Goal: Information Seeking & Learning: Learn about a topic

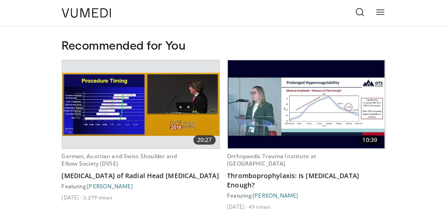
click at [381, 7] on link at bounding box center [380, 13] width 19 height 19
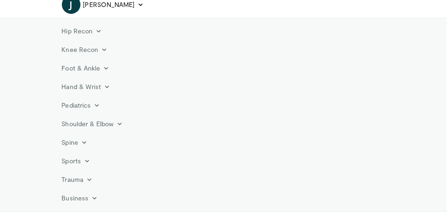
scroll to position [95, 0]
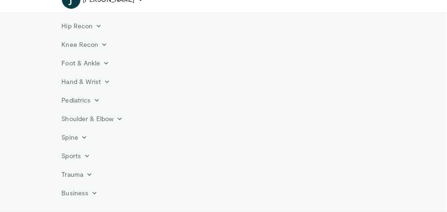
click at [109, 121] on link "Shoulder & Elbow" at bounding box center [92, 119] width 72 height 19
click at [79, 141] on link "Elbow" at bounding box center [112, 140] width 111 height 15
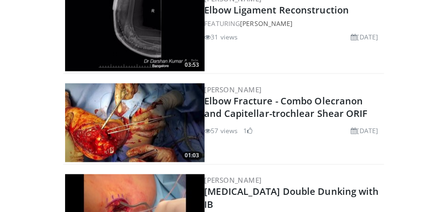
scroll to position [339, 0]
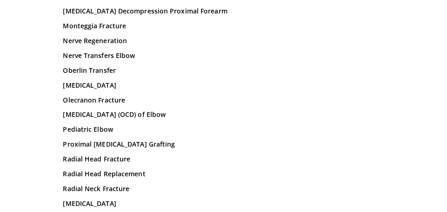
scroll to position [3000, 0]
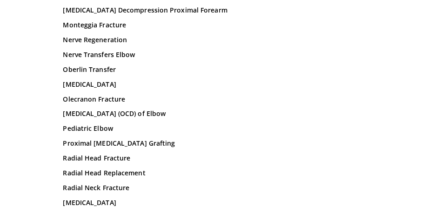
click at [81, 169] on link "Radial Head Replacement" at bounding box center [223, 173] width 321 height 9
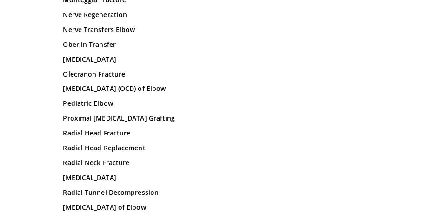
scroll to position [3045, 0]
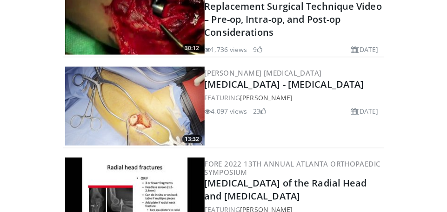
scroll to position [263, 0]
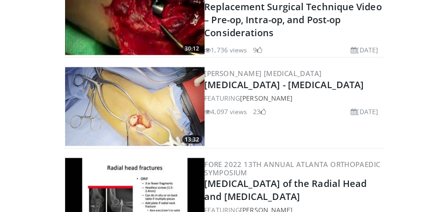
click at [147, 109] on img at bounding box center [134, 106] width 139 height 79
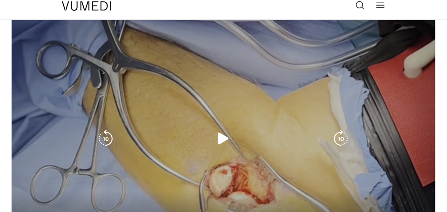
scroll to position [7, 0]
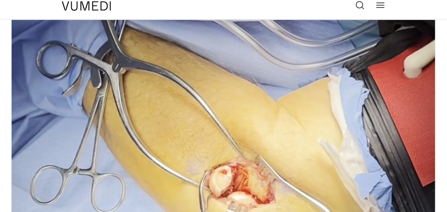
click at [355, 177] on div "10 seconds Tap to unmute" at bounding box center [223, 139] width 423 height 238
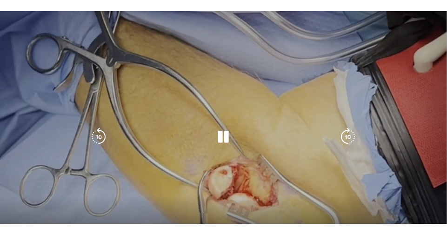
scroll to position [340, 0]
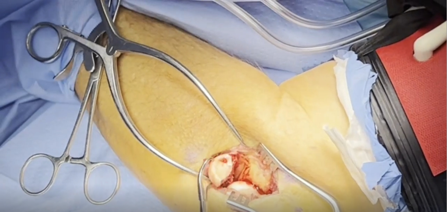
click at [401, 201] on div "10 seconds Tap to unmute" at bounding box center [223, 125] width 447 height 251
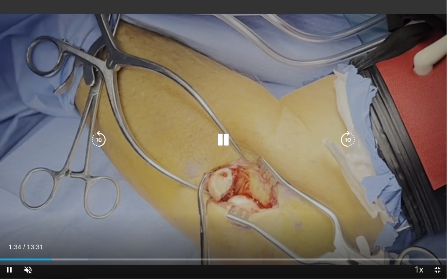
click at [343, 211] on div "10 seconds Tap to unmute" at bounding box center [223, 139] width 447 height 279
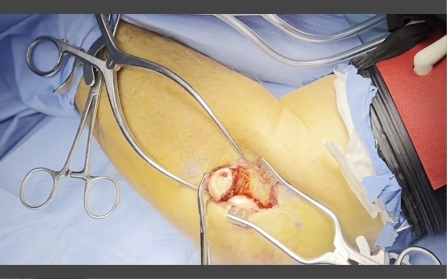
click at [364, 209] on div "10 seconds Tap to unmute" at bounding box center [223, 139] width 447 height 279
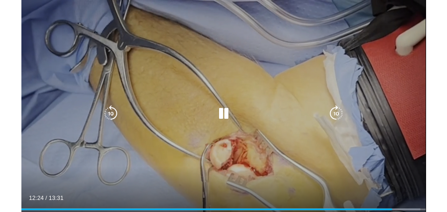
scroll to position [377, 0]
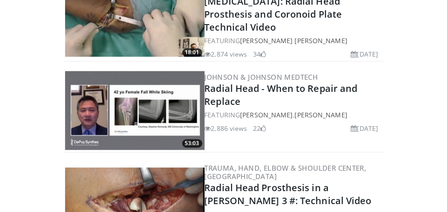
scroll to position [539, 0]
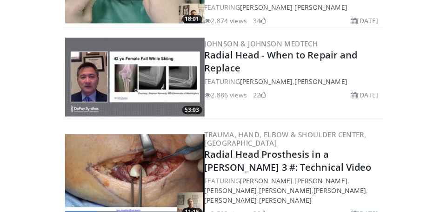
click at [313, 186] on link "[PERSON_NAME]" at bounding box center [339, 190] width 53 height 9
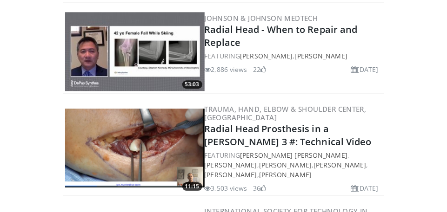
scroll to position [615, 0]
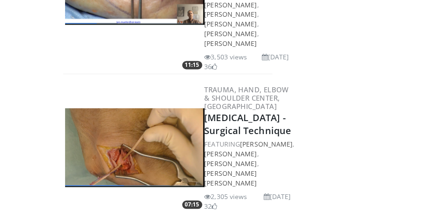
scroll to position [424, 0]
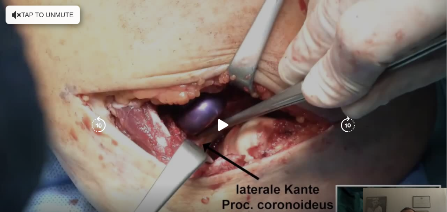
scroll to position [168, 0]
click at [225, 128] on icon "Video Player" at bounding box center [223, 125] width 19 height 19
click at [26, 174] on div "10 seconds Tap to unmute" at bounding box center [223, 125] width 447 height 251
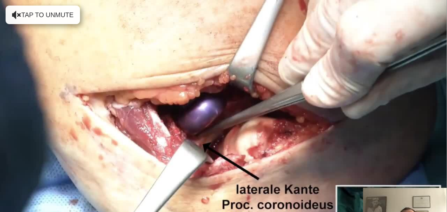
click at [61, 171] on div "10 seconds Tap to unmute" at bounding box center [223, 125] width 447 height 251
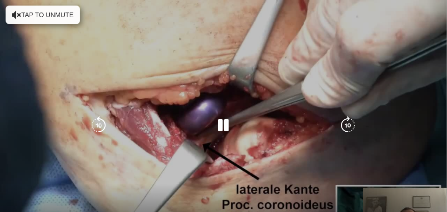
click at [252, 179] on div "10 seconds Tap to unmute" at bounding box center [223, 125] width 447 height 251
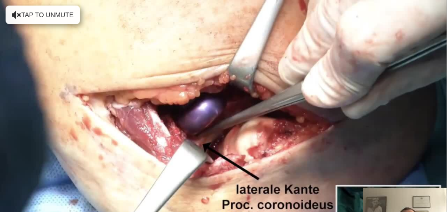
click at [103, 155] on div "10 seconds Tap to unmute" at bounding box center [223, 125] width 447 height 251
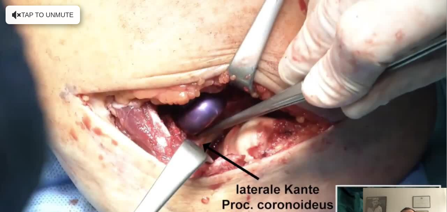
click at [57, 182] on div "10 seconds Tap to unmute" at bounding box center [223, 125] width 447 height 251
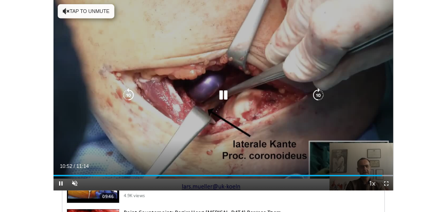
scroll to position [719, 0]
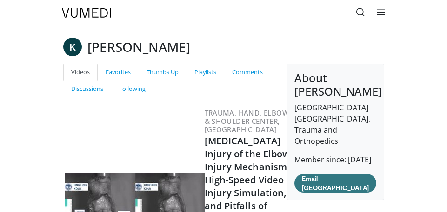
scroll to position [424, 0]
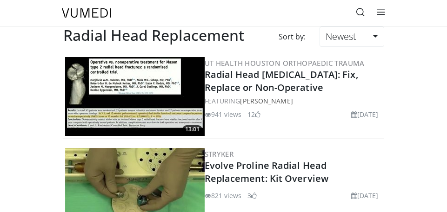
scroll to position [615, 0]
